Goal: Task Accomplishment & Management: Manage account settings

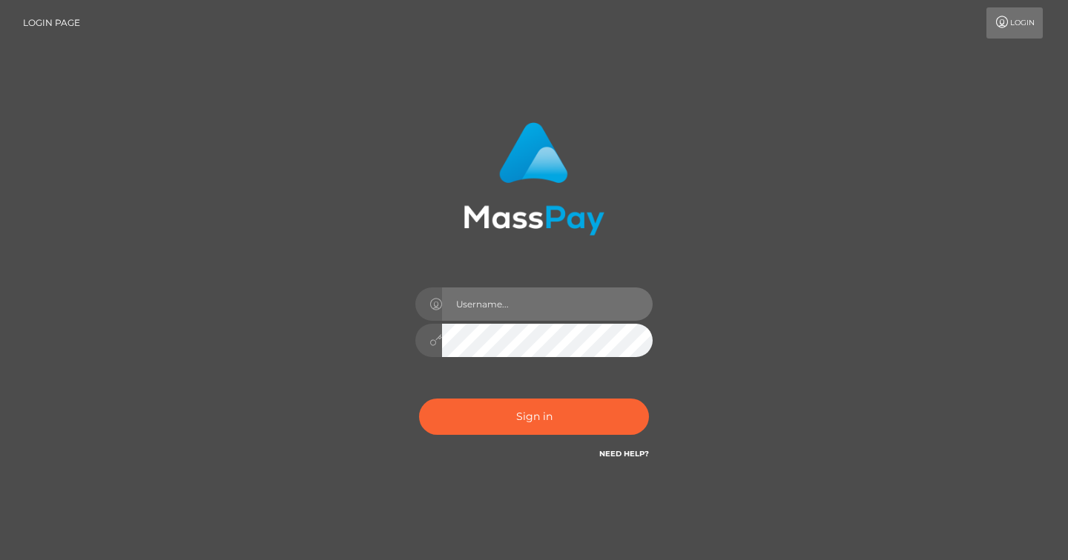
click at [510, 311] on input "text" at bounding box center [547, 304] width 211 height 33
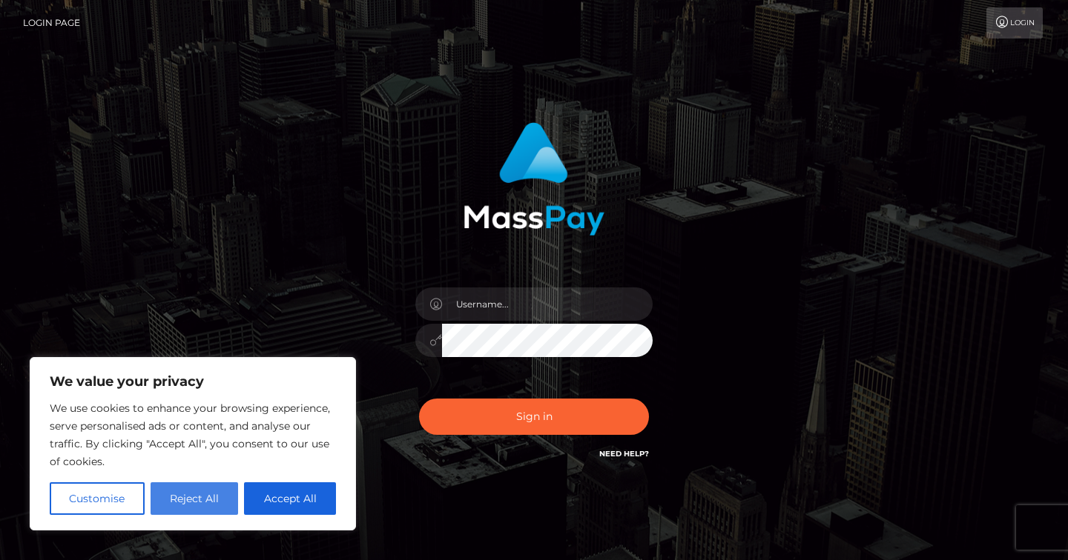
click at [208, 509] on button "Reject All" at bounding box center [194, 499] width 88 height 33
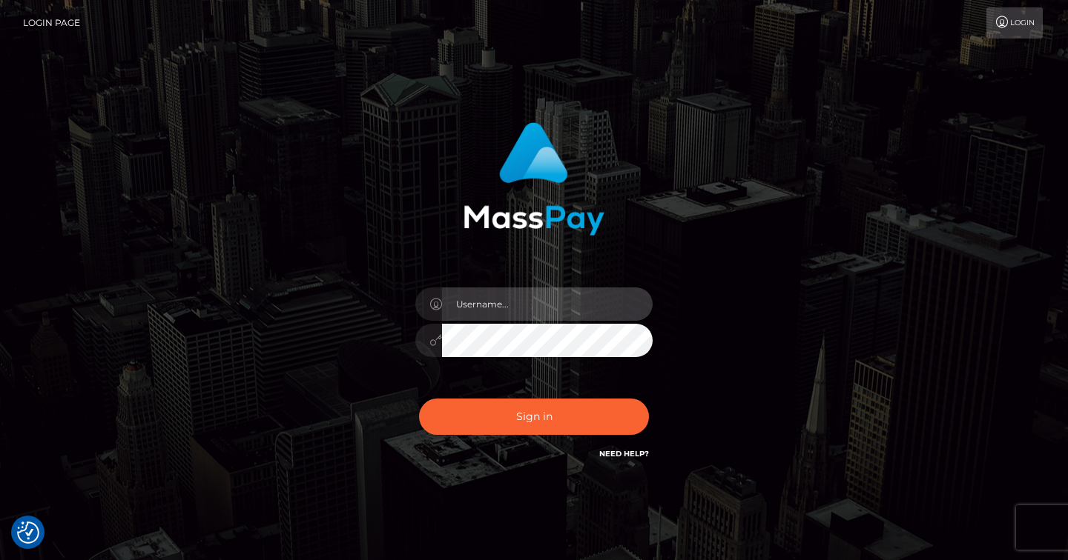
click at [493, 305] on input "text" at bounding box center [547, 304] width 211 height 33
type input "[EMAIL_ADDRESS][DOMAIN_NAME]"
click at [419, 399] on button "Sign in" at bounding box center [534, 417] width 230 height 36
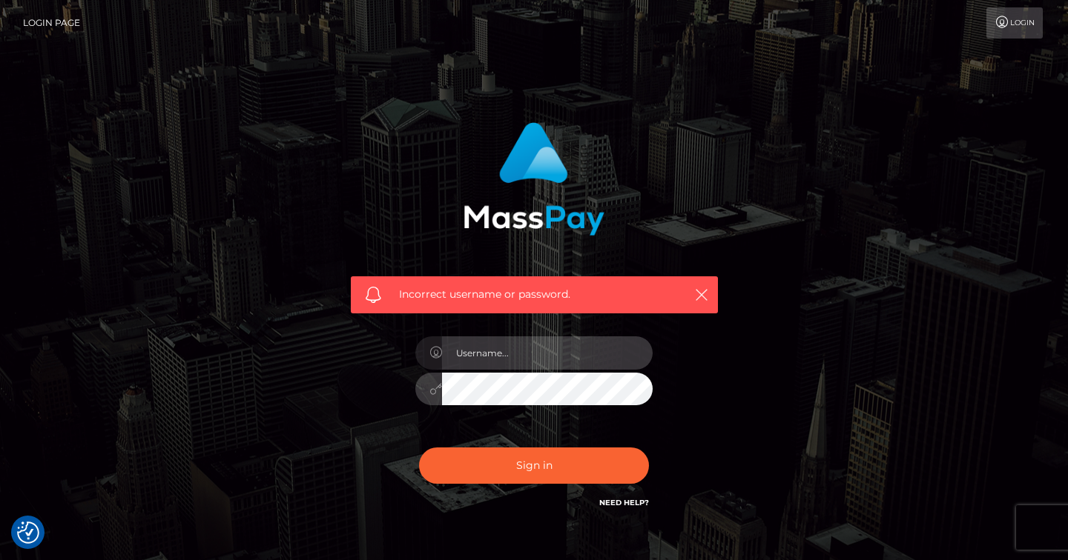
click at [498, 348] on input "text" at bounding box center [547, 353] width 211 height 33
type input "elinekentie@gmail.com"
click at [419, 448] on button "Sign in" at bounding box center [534, 466] width 230 height 36
click at [1009, 23] on link "Login" at bounding box center [1014, 22] width 56 height 31
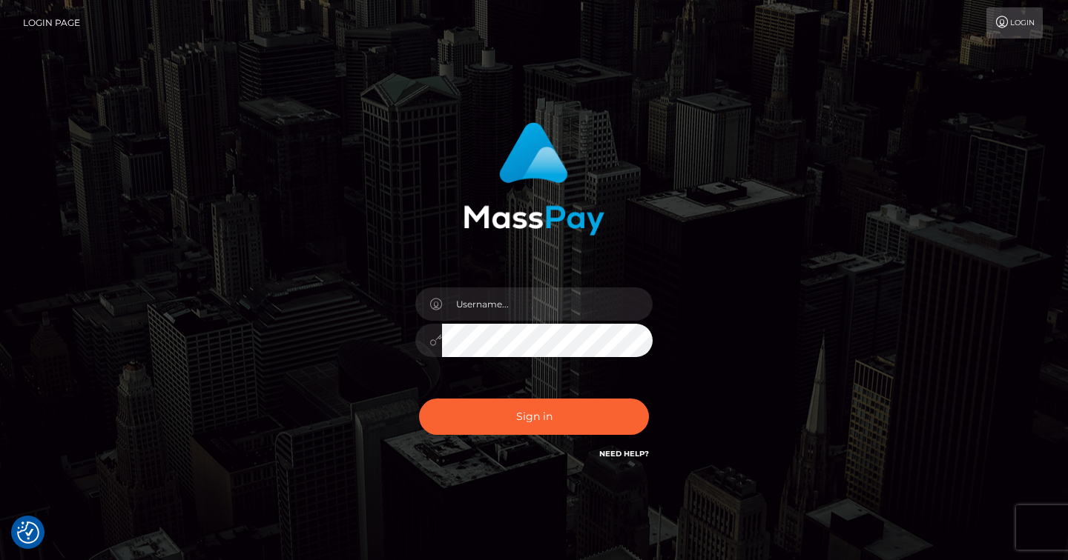
click at [611, 457] on link "Need Help?" at bounding box center [624, 454] width 50 height 10
